Goal: Task Accomplishment & Management: Use online tool/utility

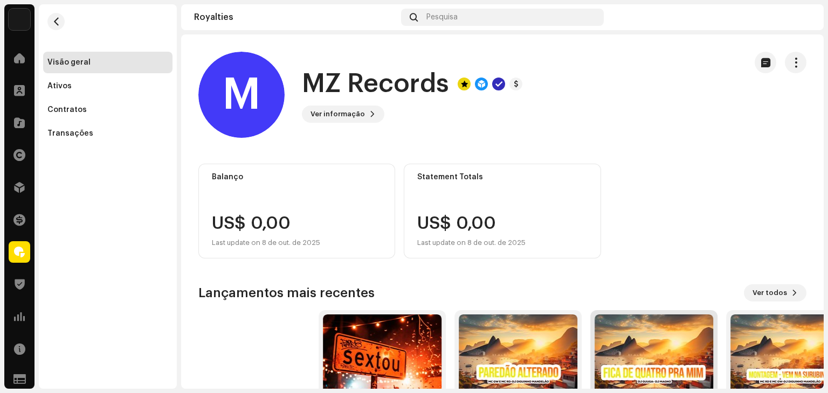
drag, startPoint x: 287, startPoint y: 384, endPoint x: 623, endPoint y: 365, distance: 336.8
click at [623, 365] on div "QUE O NOSSO AMOR DURE DE SEGUNDA A QUINTA Single • [PERSON_NAME] PAREDÃO ALTERA…" at bounding box center [618, 387] width 608 height 155
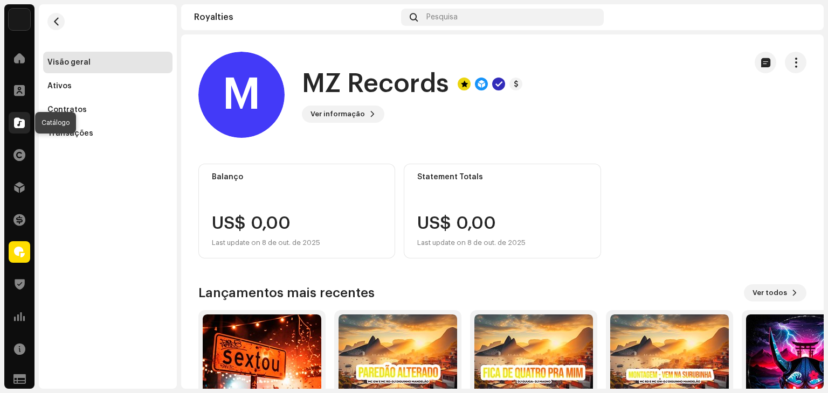
click at [22, 124] on span at bounding box center [19, 123] width 11 height 9
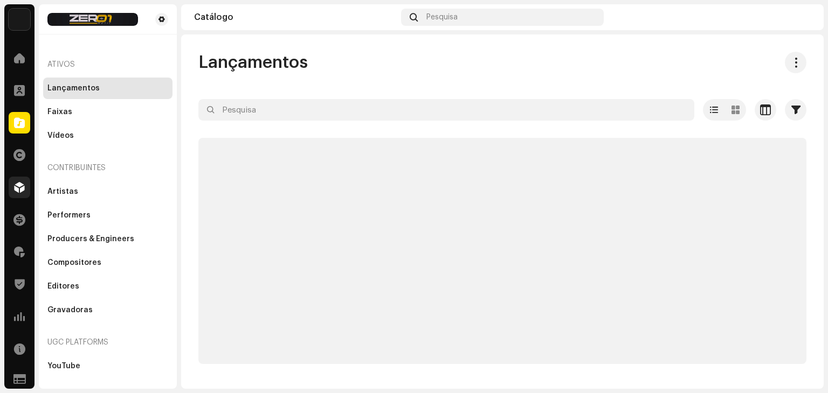
click at [19, 191] on span at bounding box center [19, 187] width 11 height 9
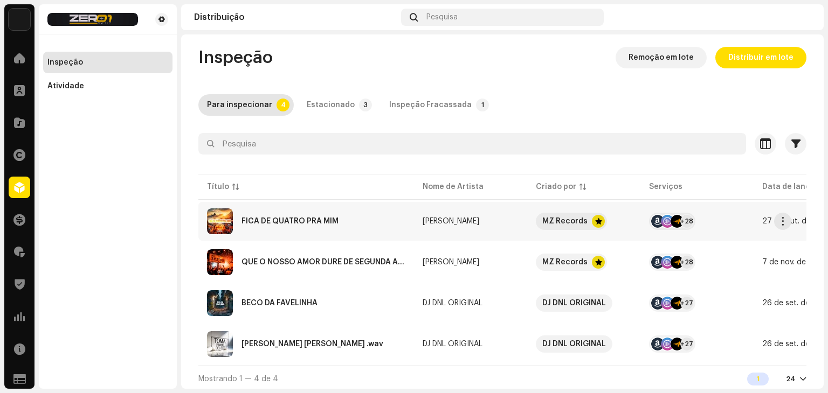
scroll to position [12, 0]
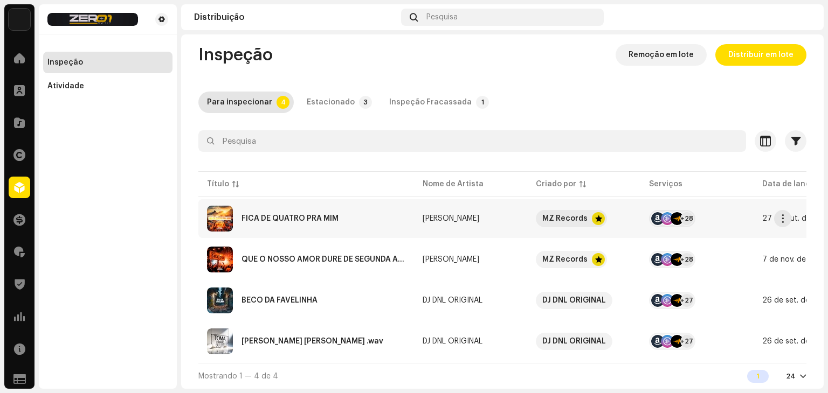
click at [329, 215] on div "FICA DE QUATRO PRA MIM" at bounding box center [289, 219] width 97 height 8
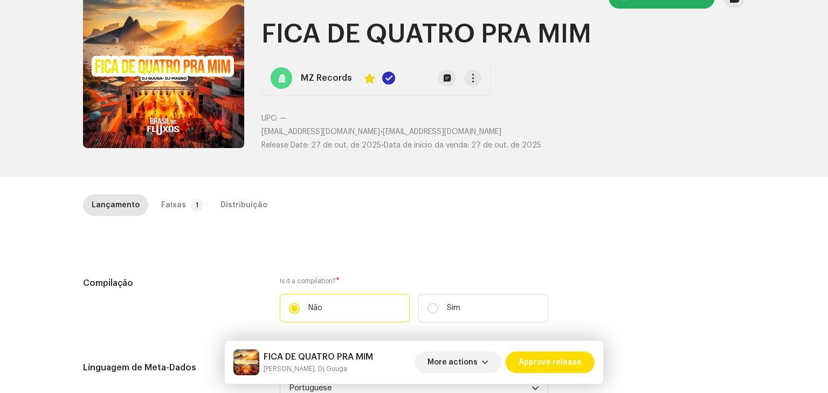
scroll to position [54, 0]
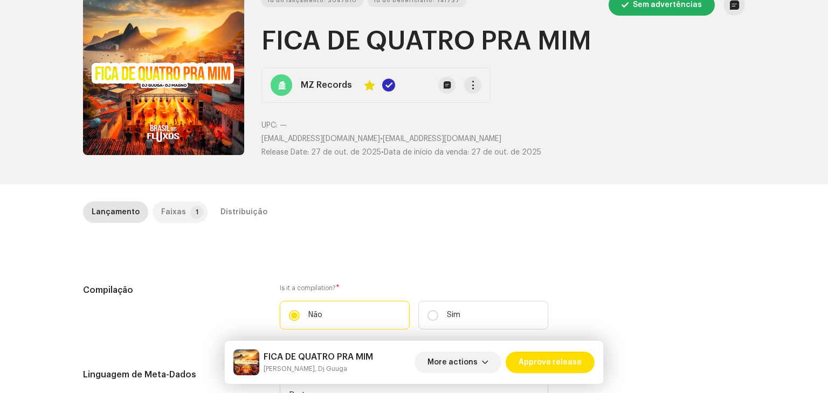
click at [172, 212] on div "Faixas" at bounding box center [173, 213] width 25 height 22
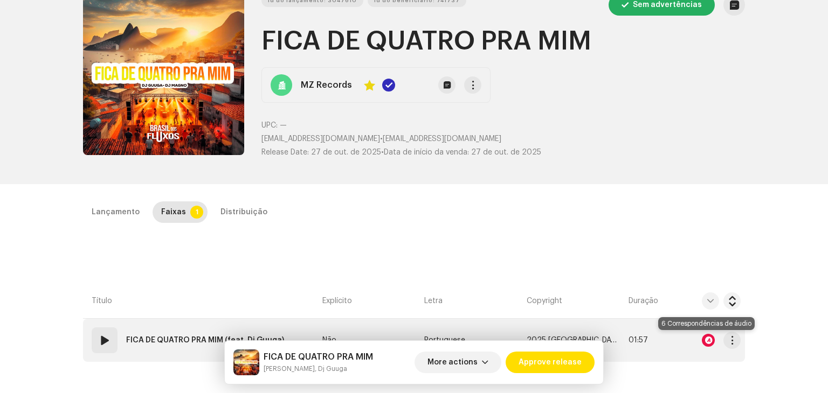
click at [705, 339] on div at bounding box center [708, 340] width 13 height 13
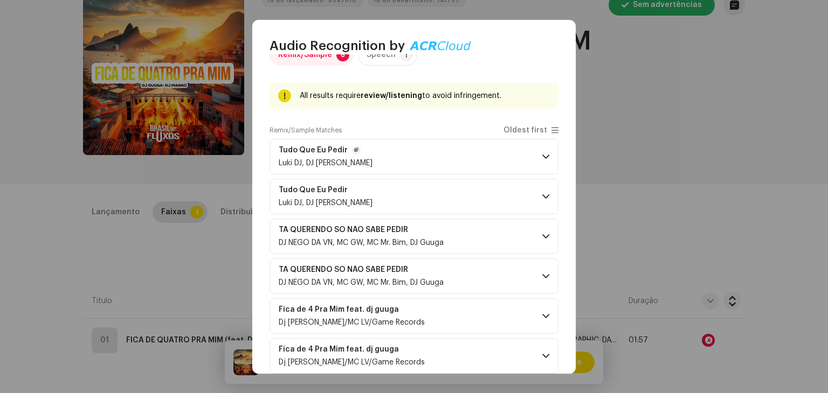
scroll to position [0, 0]
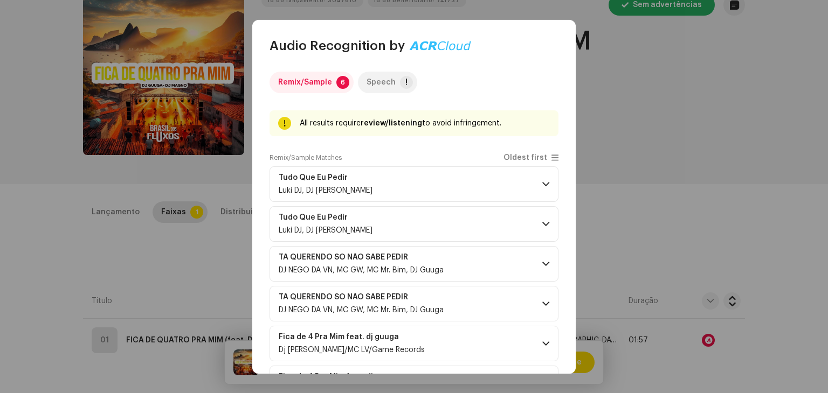
click at [392, 85] on p-tab "Speech !" at bounding box center [387, 83] width 59 height 22
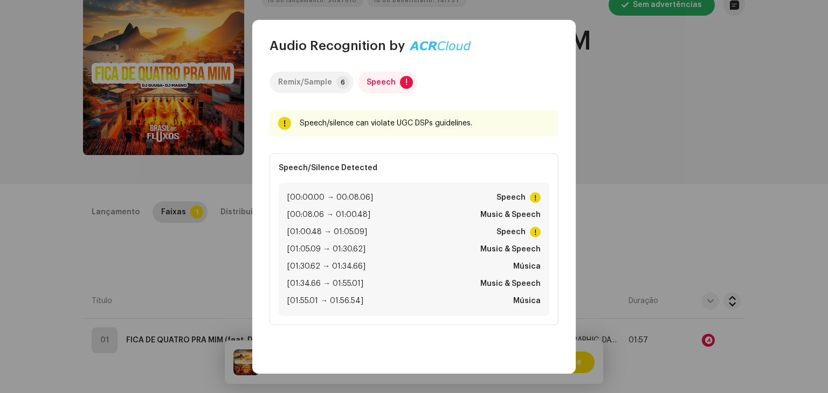
click at [328, 87] on div "Remix/Sample" at bounding box center [305, 83] width 54 height 22
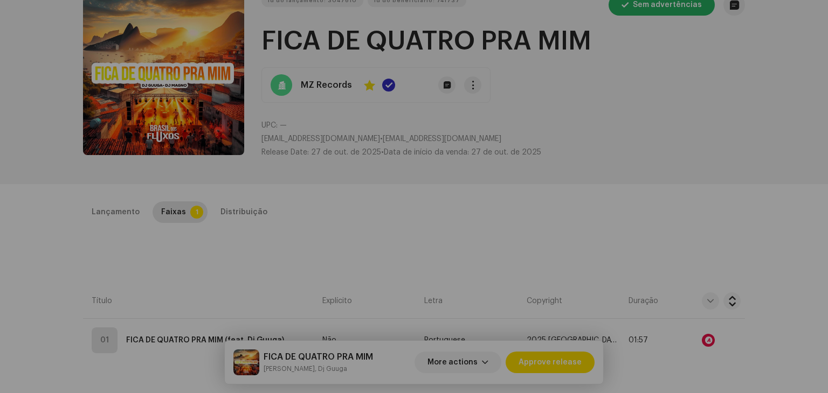
click at [0, 251] on div "Audio Recognition by Remix/Sample 6 Speech ! All results require review/listeni…" at bounding box center [414, 196] width 828 height 393
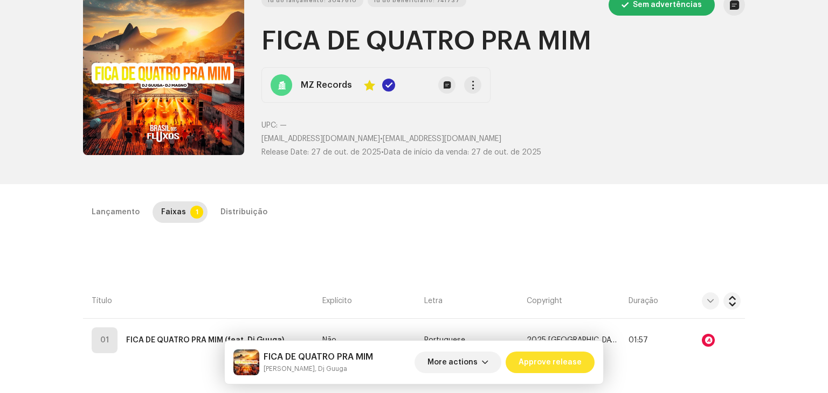
click at [553, 358] on span "Approve release" at bounding box center [549, 363] width 63 height 22
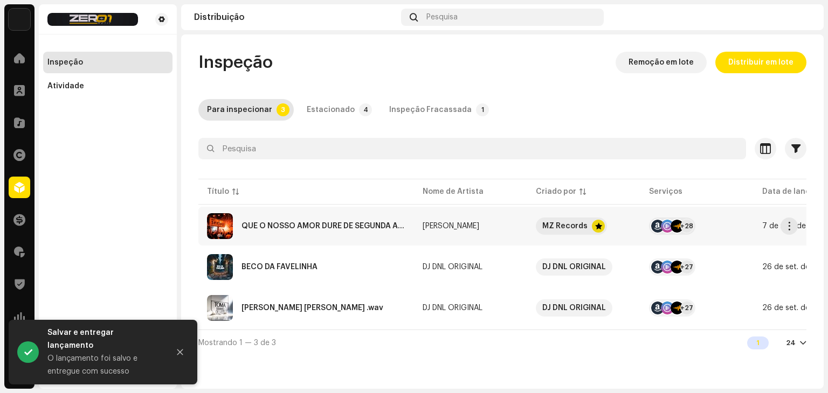
click at [321, 229] on div "QUE O NOSSO AMOR DURE DE SEGUNDA A QUINTA" at bounding box center [323, 227] width 164 height 8
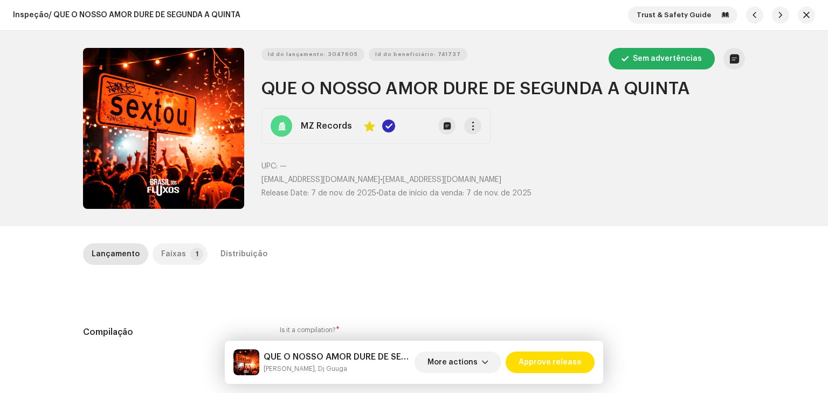
click at [181, 255] on p-tab "Faixas 1" at bounding box center [179, 255] width 55 height 22
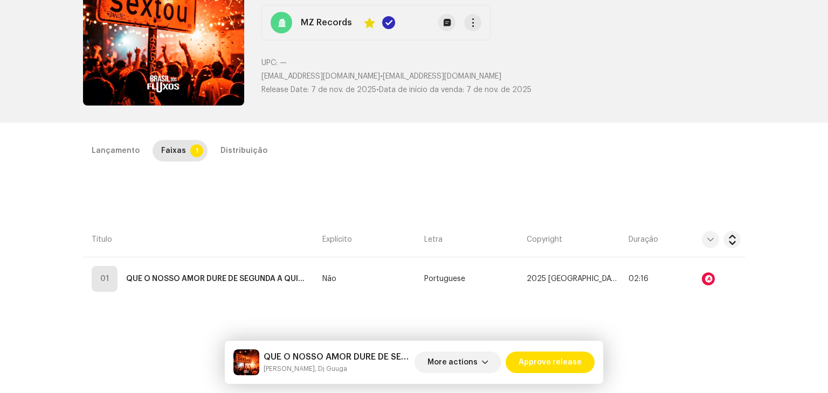
scroll to position [108, 0]
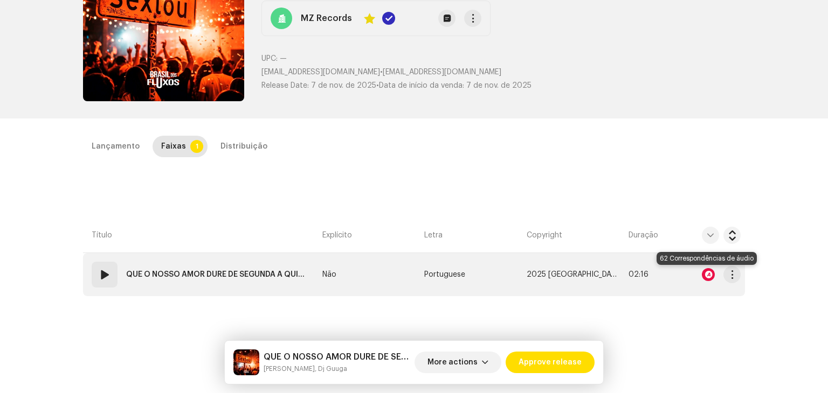
click at [702, 275] on div at bounding box center [708, 274] width 13 height 13
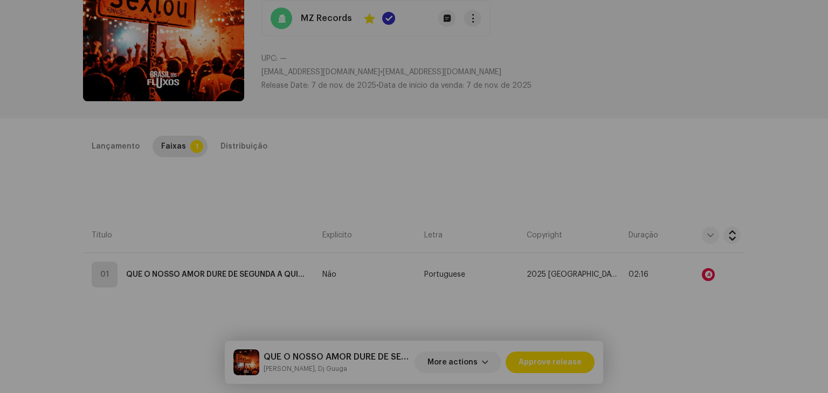
click at [788, 301] on div "Audio Recognition by Remix/Sample 62 All results require review/listening to av…" at bounding box center [414, 196] width 828 height 393
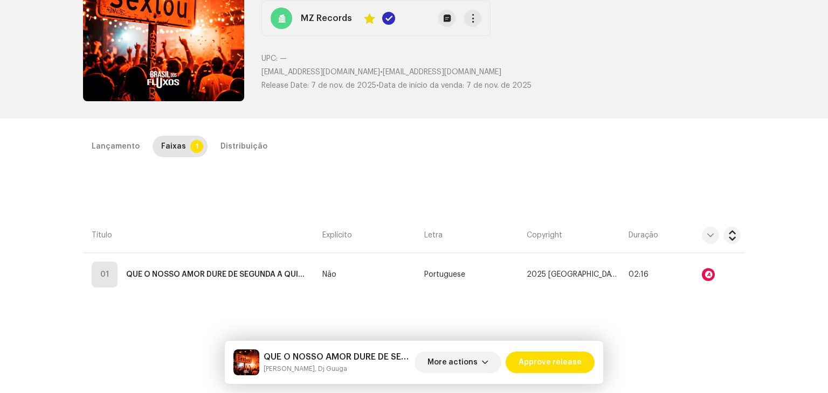
scroll to position [13978, 0]
click at [556, 356] on span "Approve release" at bounding box center [549, 363] width 63 height 22
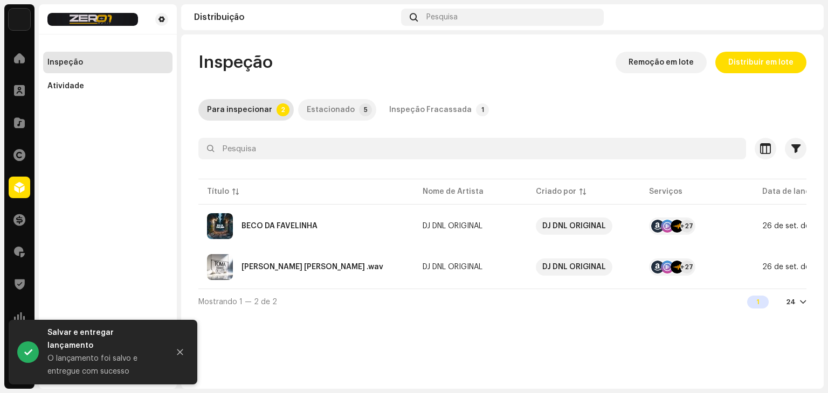
click at [348, 108] on p-tab "Estacionado 5" at bounding box center [337, 110] width 78 height 22
